Goal: Information Seeking & Learning: Learn about a topic

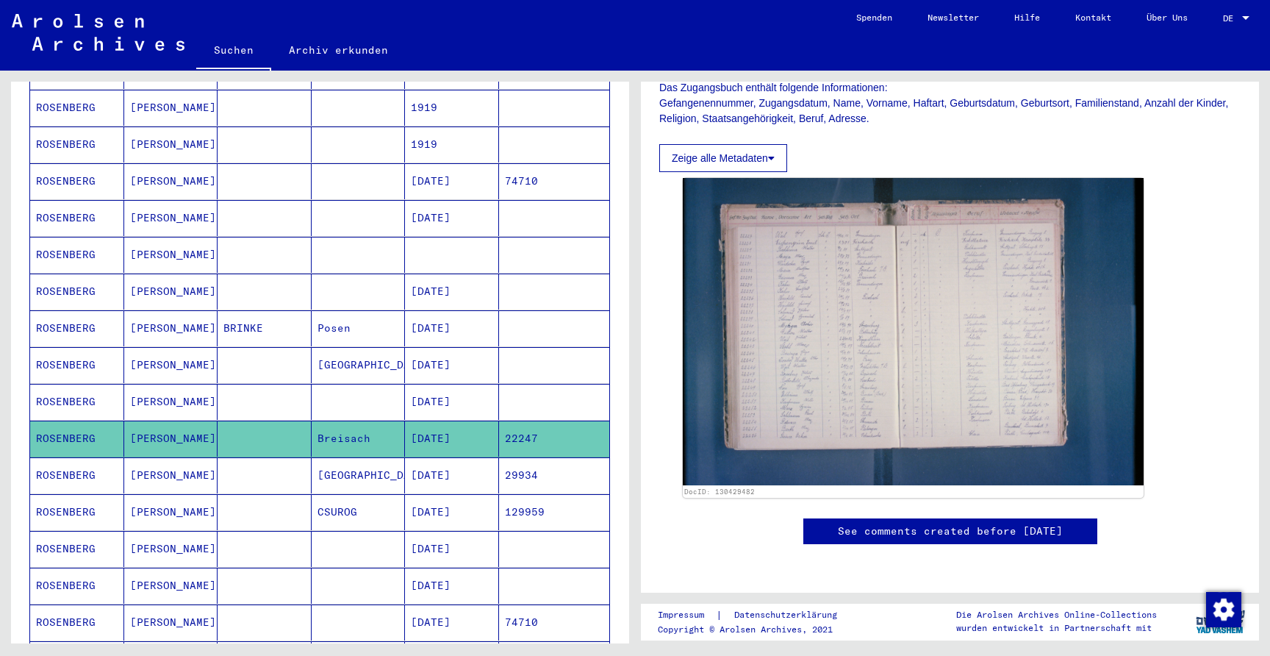
scroll to position [288, 0]
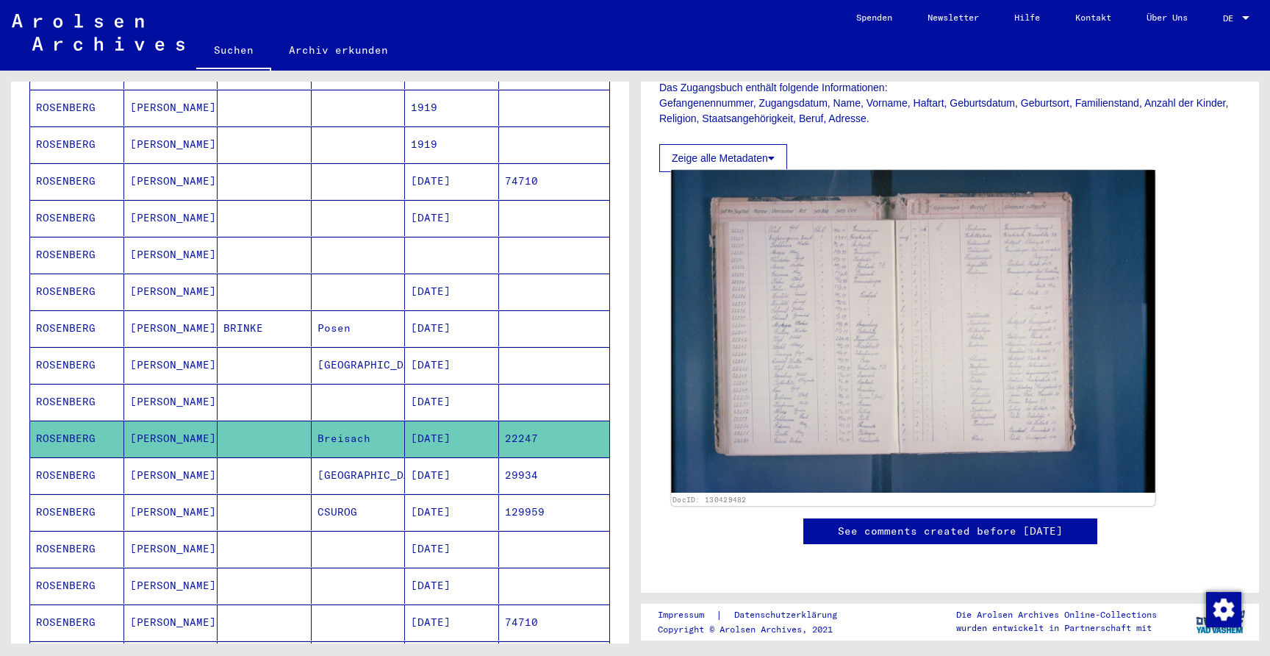
click at [883, 315] on img at bounding box center [913, 331] width 484 height 323
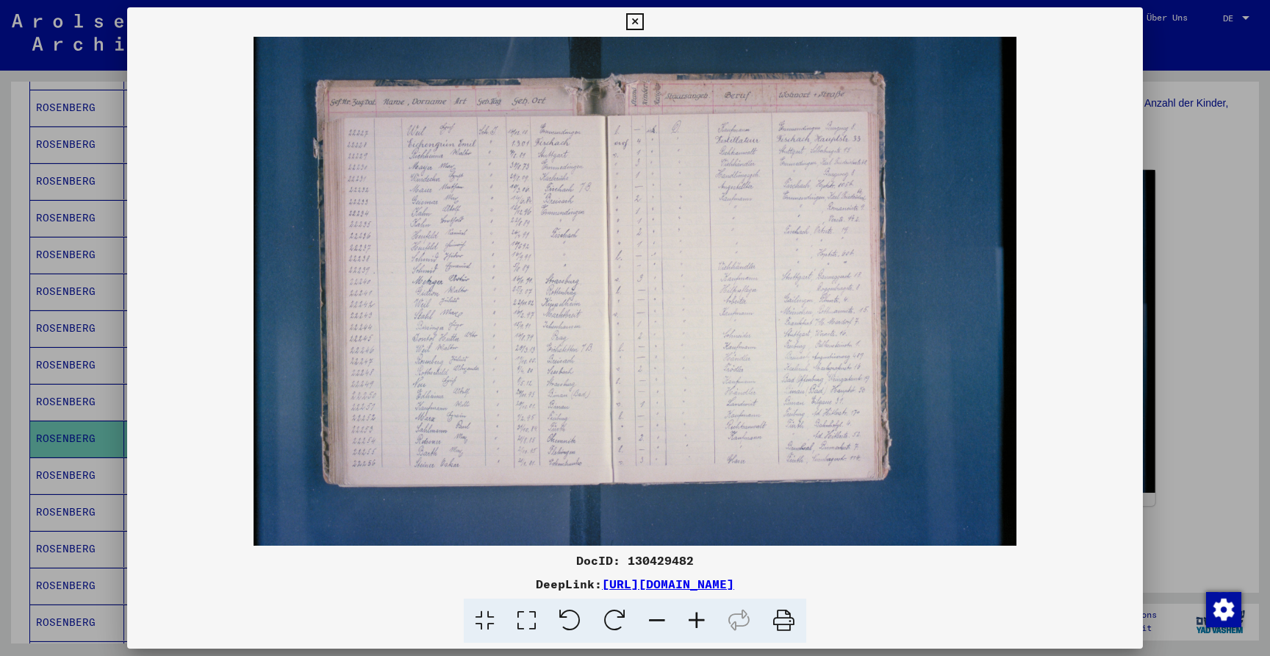
click at [883, 315] on img at bounding box center [635, 291] width 1016 height 509
click at [683, 184] on img at bounding box center [635, 291] width 1016 height 509
click at [602, 577] on link "[URL][DOMAIN_NAME]" at bounding box center [668, 583] width 132 height 15
drag, startPoint x: 206, startPoint y: 509, endPoint x: 189, endPoint y: 472, distance: 41.1
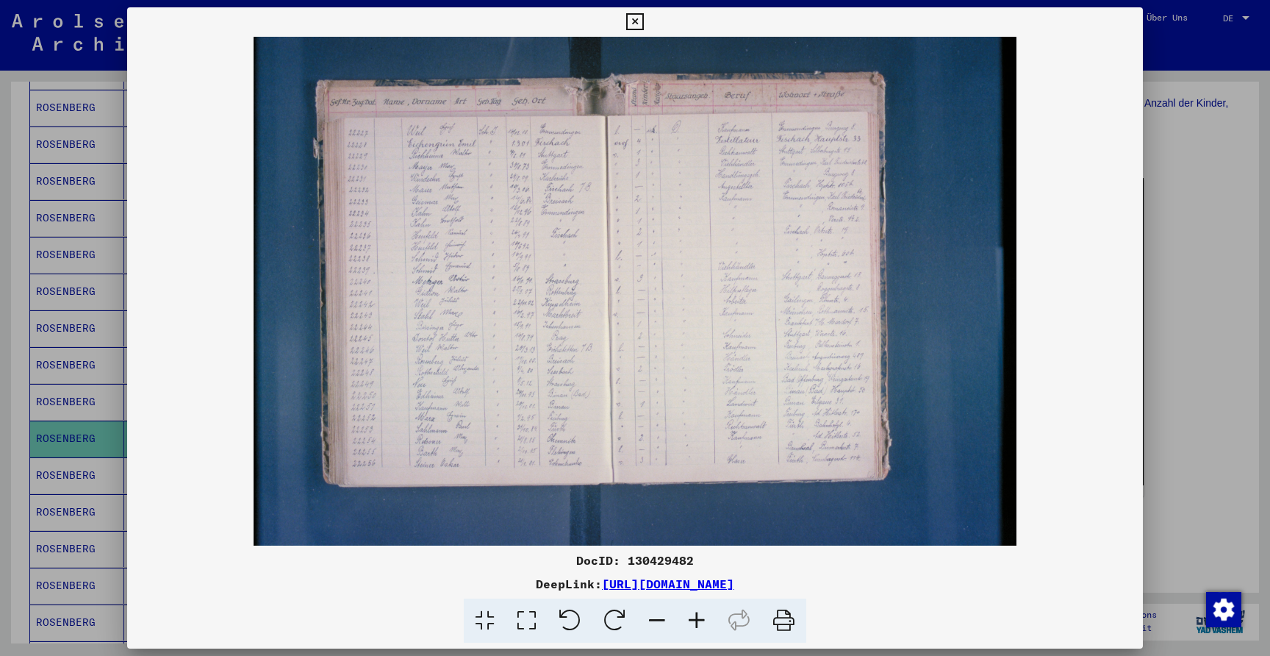
click at [206, 509] on img at bounding box center [635, 291] width 1016 height 509
drag, startPoint x: 84, startPoint y: 270, endPoint x: 180, endPoint y: 257, distance: 97.2
click at [112, 267] on div at bounding box center [635, 328] width 1270 height 656
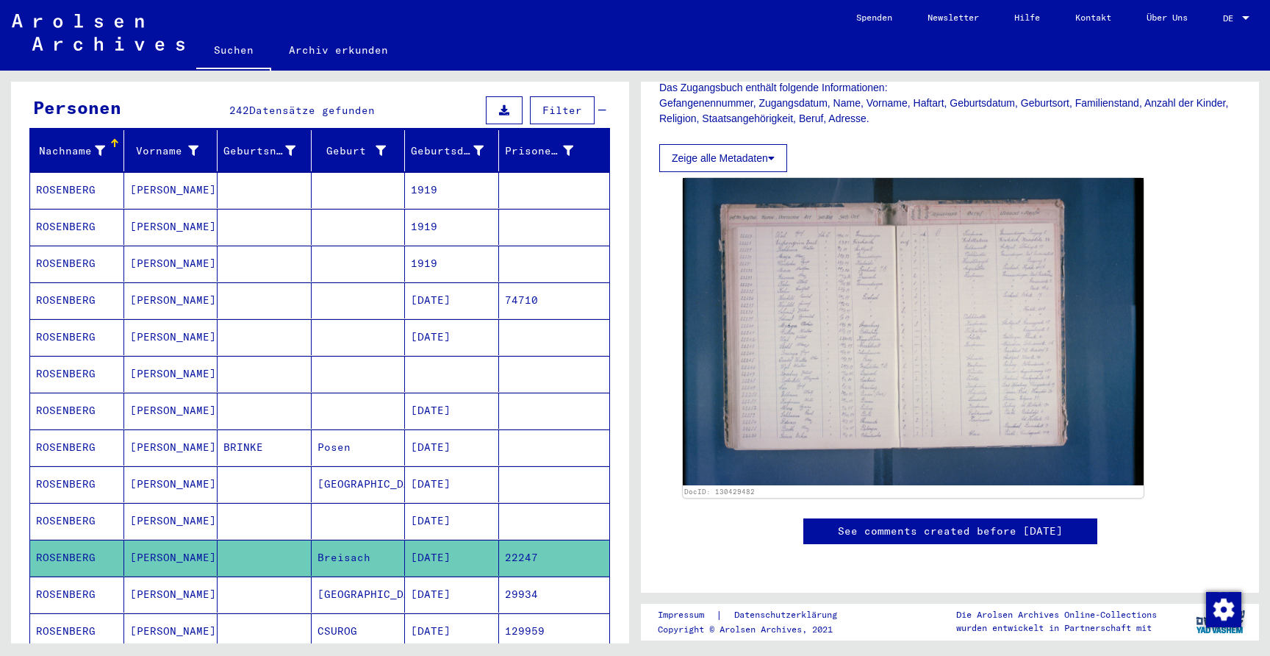
scroll to position [0, 0]
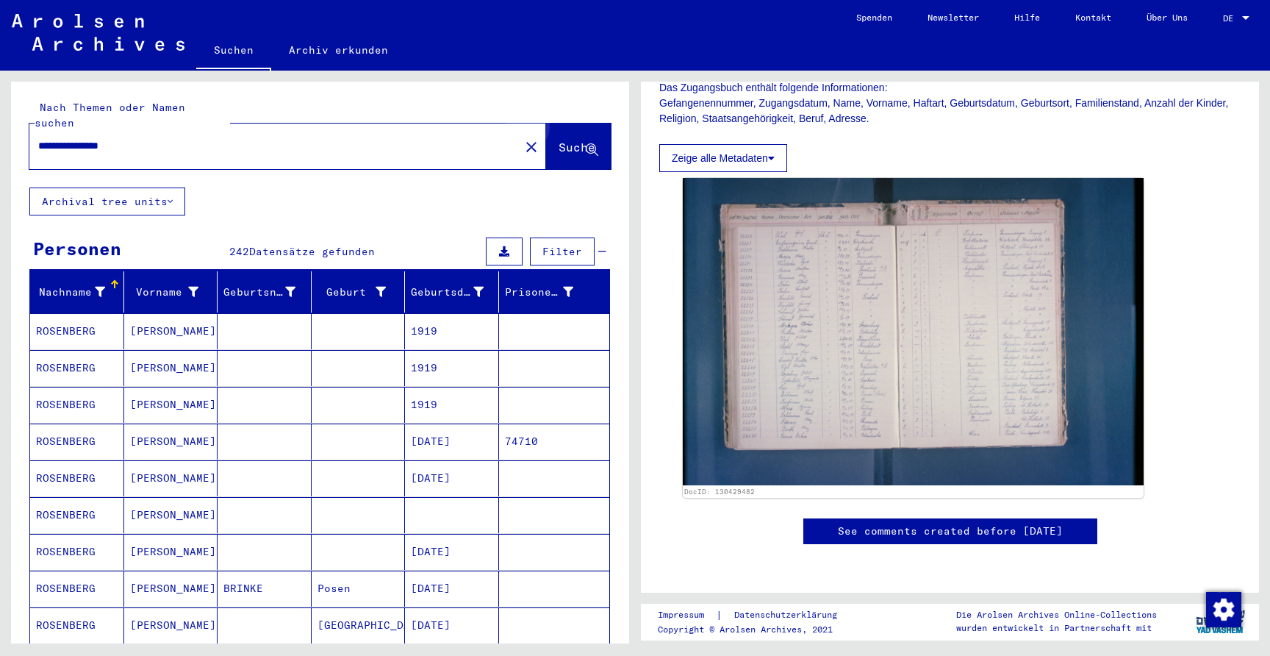
click at [580, 140] on span "Suche" at bounding box center [576, 147] width 37 height 15
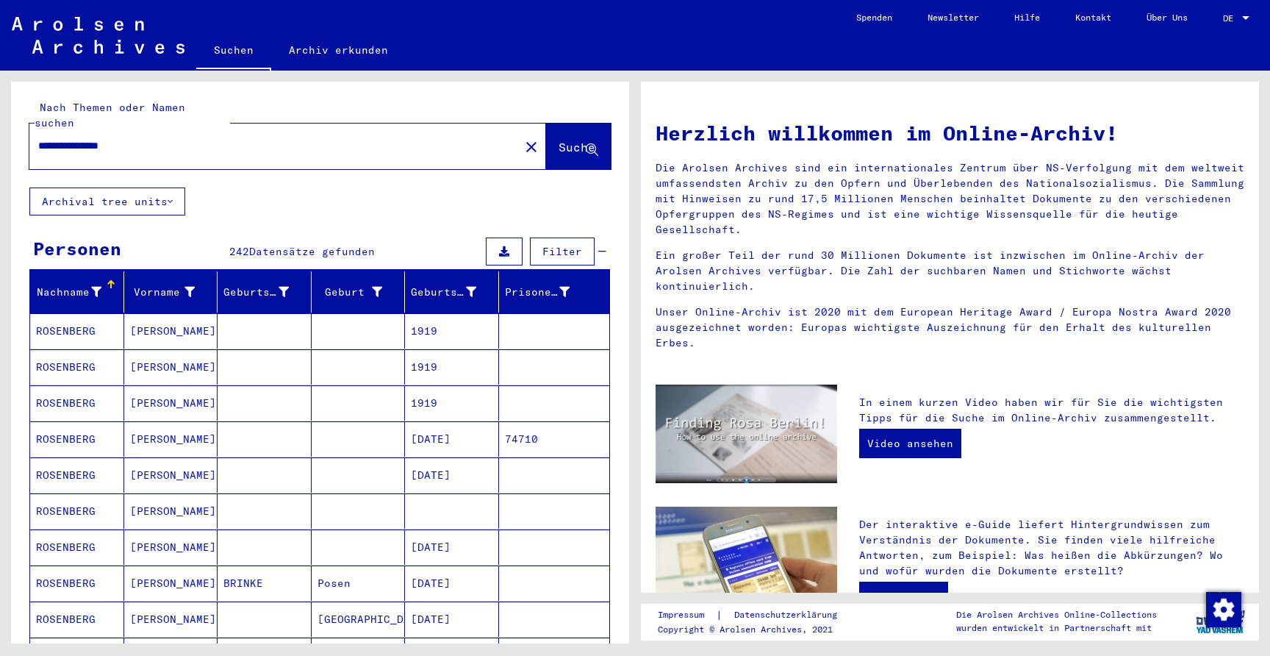
click at [122, 187] on button "Archival tree units" at bounding box center [107, 201] width 156 height 28
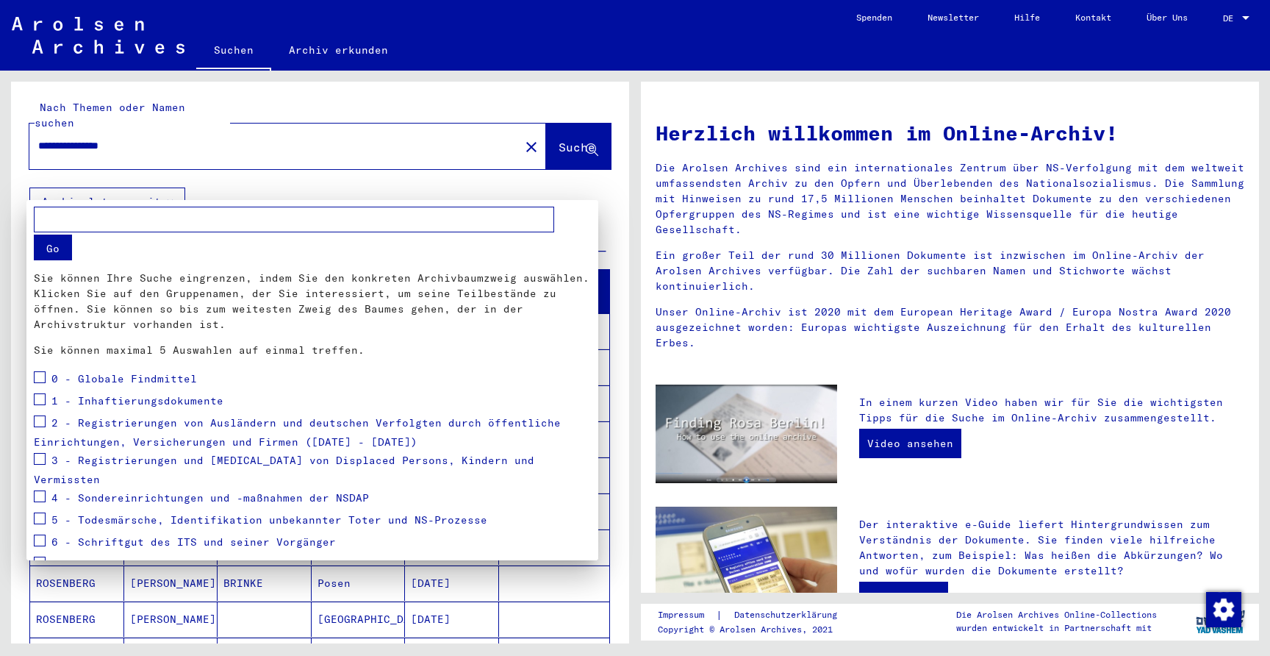
click at [268, 181] on div at bounding box center [635, 328] width 1270 height 656
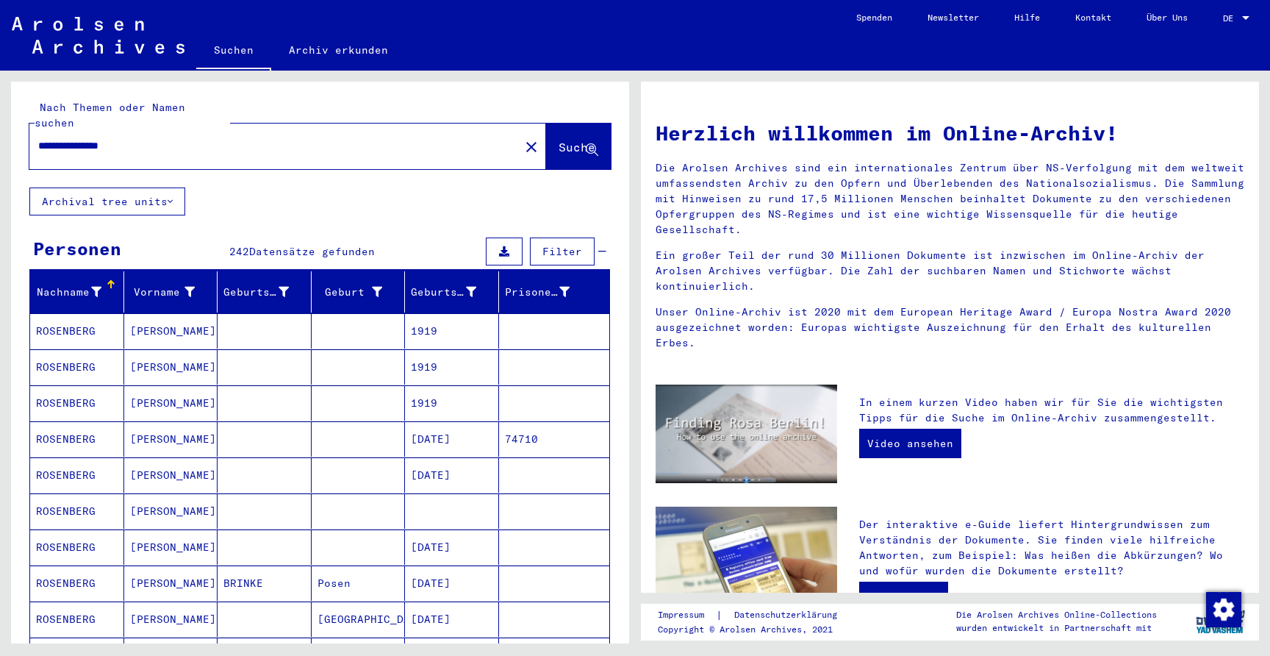
click at [330, 57] on link "Archiv erkunden" at bounding box center [338, 49] width 134 height 35
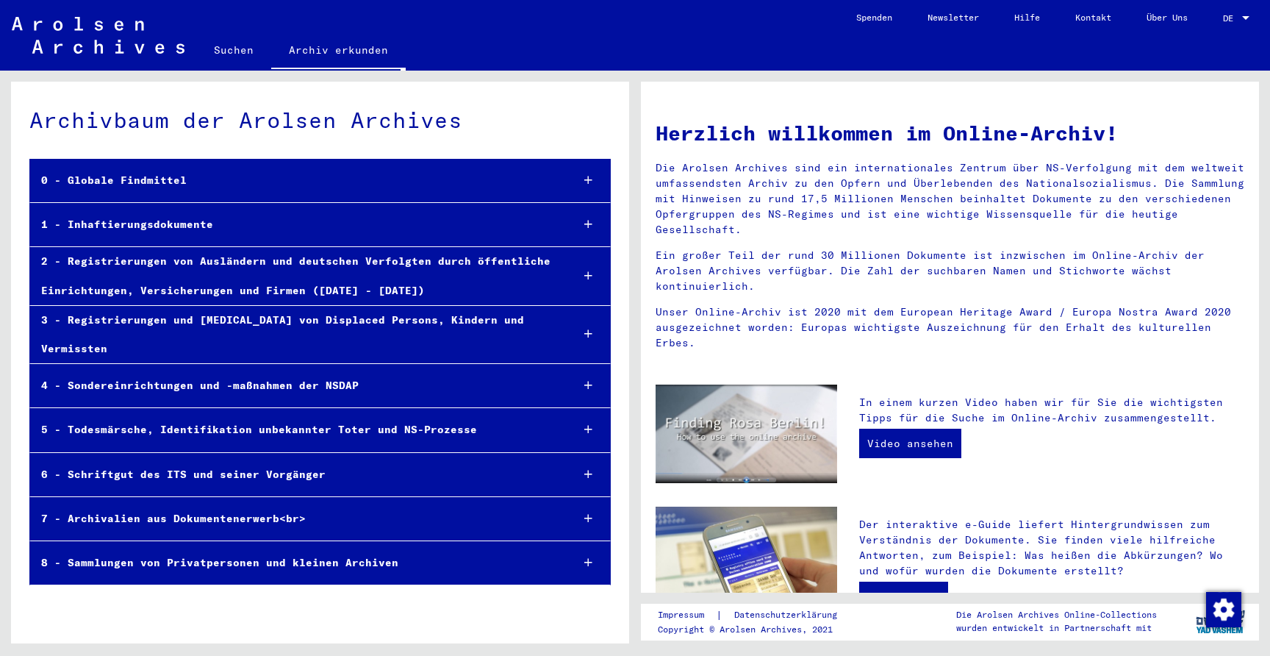
click at [229, 266] on div "2 - Registrierungen von Ausländern und deutschen Verfolgten durch öffentliche E…" at bounding box center [294, 275] width 529 height 57
